Goal: Task Accomplishment & Management: Use online tool/utility

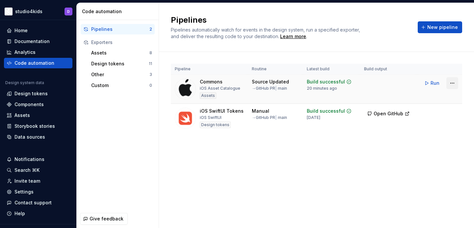
click at [449, 82] on html "studio4kids D Home Documentation Analytics Code automation Design system data D…" at bounding box center [237, 114] width 474 height 228
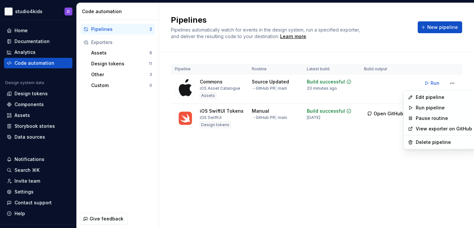
click at [376, 179] on html "studio4kids D Home Documentation Analytics Code automation Design system data D…" at bounding box center [237, 114] width 474 height 228
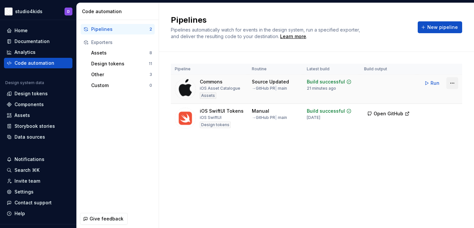
click at [451, 79] on html "studio4kids D Home Documentation Analytics Code automation Design system data D…" at bounding box center [237, 114] width 474 height 228
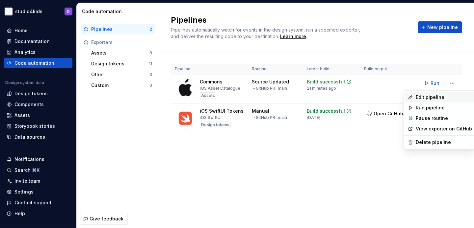
click at [420, 96] on div "Edit pipeline" at bounding box center [443, 97] width 56 height 7
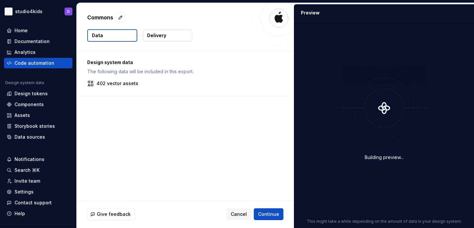
click at [171, 34] on button "Delivery" at bounding box center [167, 36] width 49 height 12
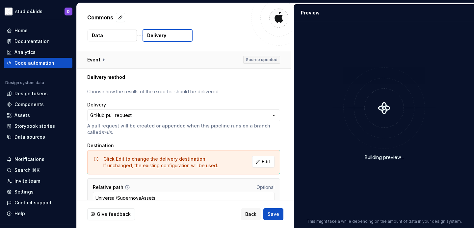
click at [96, 59] on button "button" at bounding box center [184, 59] width 214 height 17
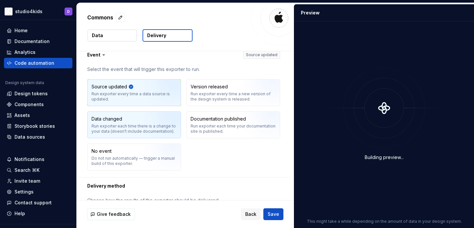
scroll to position [12, 0]
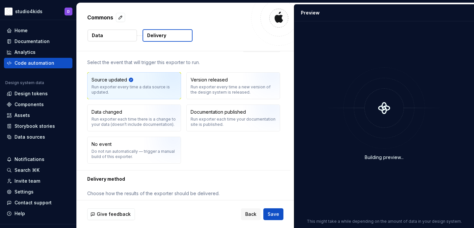
click at [114, 35] on button "Data" at bounding box center [111, 36] width 49 height 12
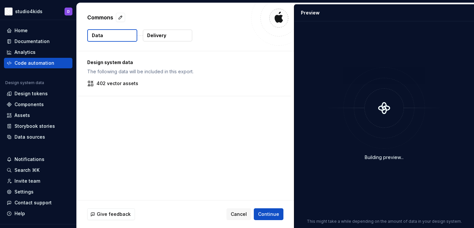
click at [155, 36] on p "Delivery" at bounding box center [156, 35] width 19 height 7
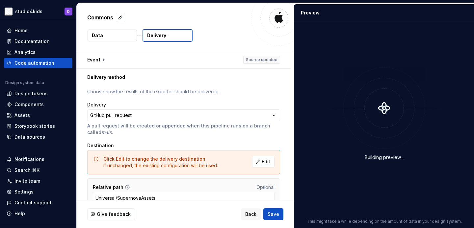
scroll to position [34, 0]
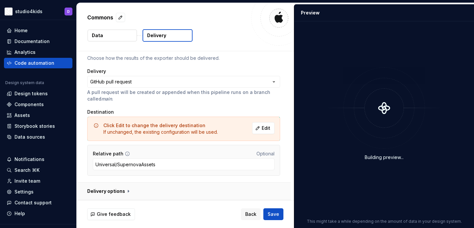
click at [121, 192] on button "button" at bounding box center [184, 191] width 214 height 17
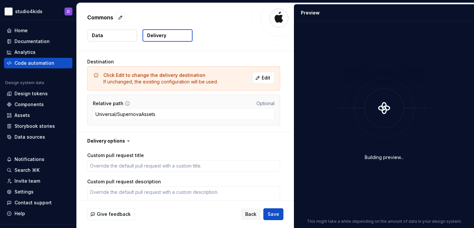
scroll to position [78, 0]
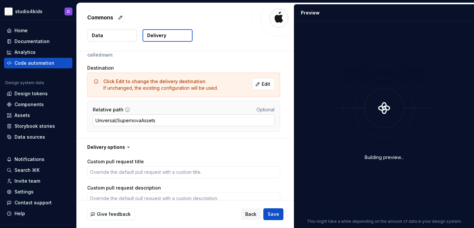
click at [137, 117] on input "Universal/SupernovaAssets" at bounding box center [184, 120] width 182 height 12
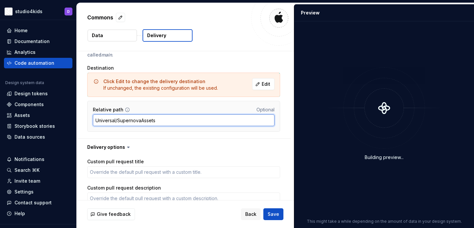
click at [137, 117] on input "Universal/SupernovaAssets" at bounding box center [184, 120] width 182 height 12
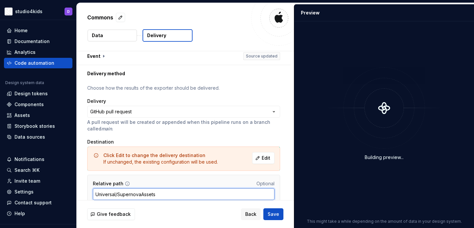
scroll to position [4, 0]
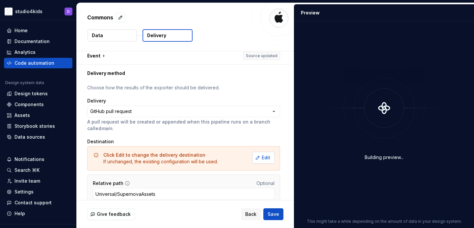
type textarea "*"
click at [268, 159] on span "Edit" at bounding box center [265, 158] width 9 height 7
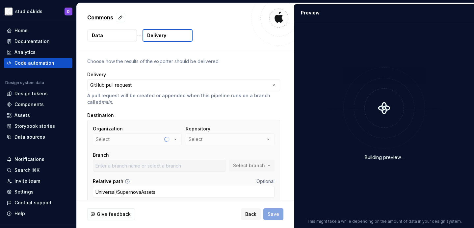
scroll to position [58, 0]
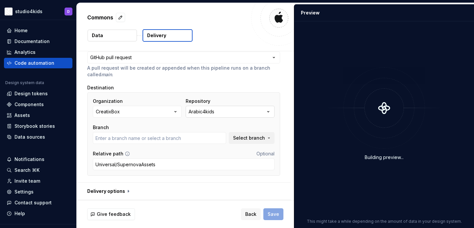
type input "develop"
click at [207, 113] on div "Arabic4kids" at bounding box center [201, 112] width 26 height 7
click at [134, 127] on div "Branch" at bounding box center [159, 127] width 133 height 7
click at [138, 110] on button "CreatixBox" at bounding box center [137, 112] width 89 height 12
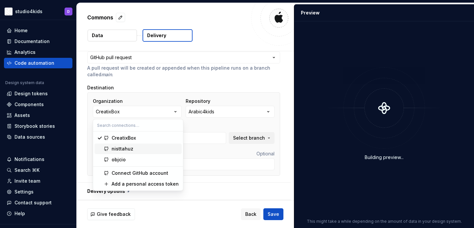
click at [143, 150] on div "nisttahuz" at bounding box center [144, 149] width 67 height 7
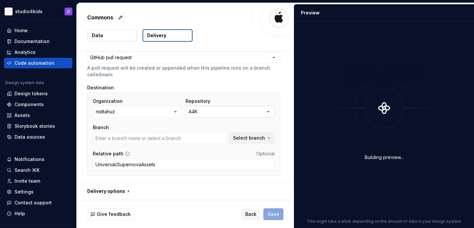
type input "main"
click at [201, 110] on button "A4K" at bounding box center [229, 112] width 89 height 12
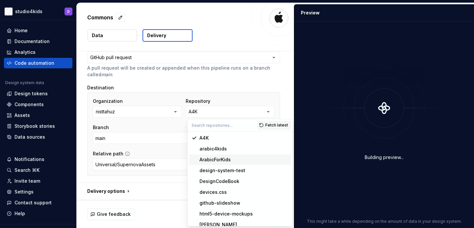
click at [213, 159] on div "ArabicForKids" at bounding box center [214, 160] width 31 height 7
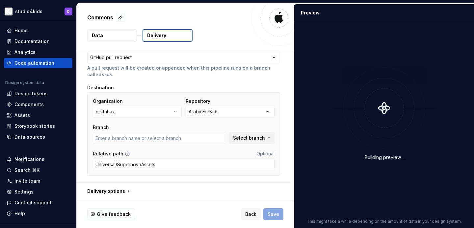
type input "main"
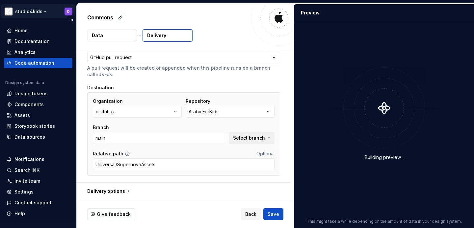
click at [41, 12] on html "**********" at bounding box center [237, 114] width 474 height 228
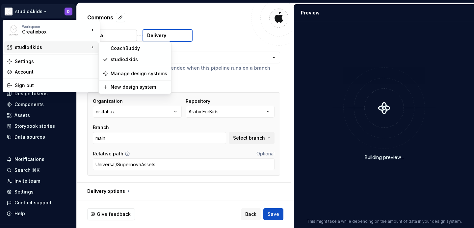
click at [153, 16] on html "**********" at bounding box center [237, 114] width 474 height 228
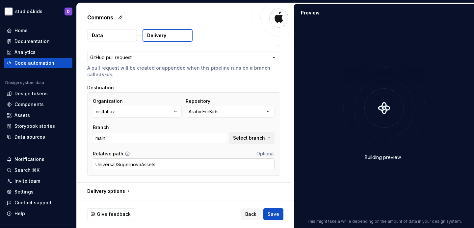
click at [179, 164] on input "Universal/SupernovaAssets" at bounding box center [184, 164] width 182 height 12
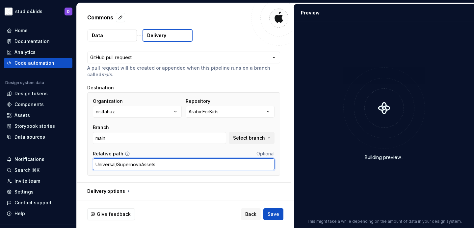
click at [141, 163] on input "Universal/SupernovaAssets" at bounding box center [184, 164] width 182 height 12
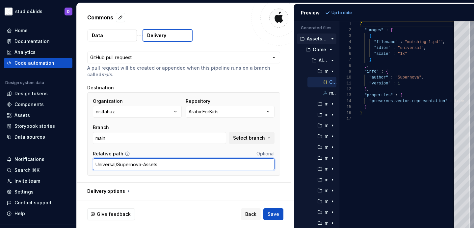
type input "Universal/Supernova-Assets"
